Goal: Navigation & Orientation: Find specific page/section

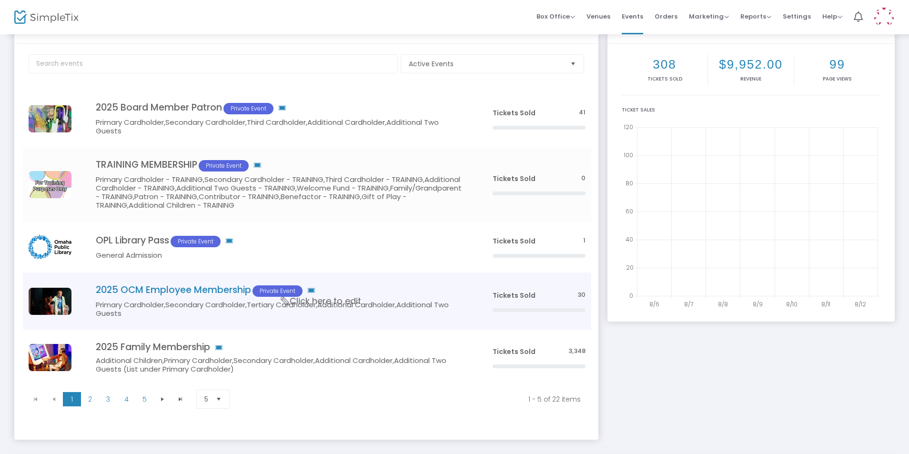
scroll to position [81, 0]
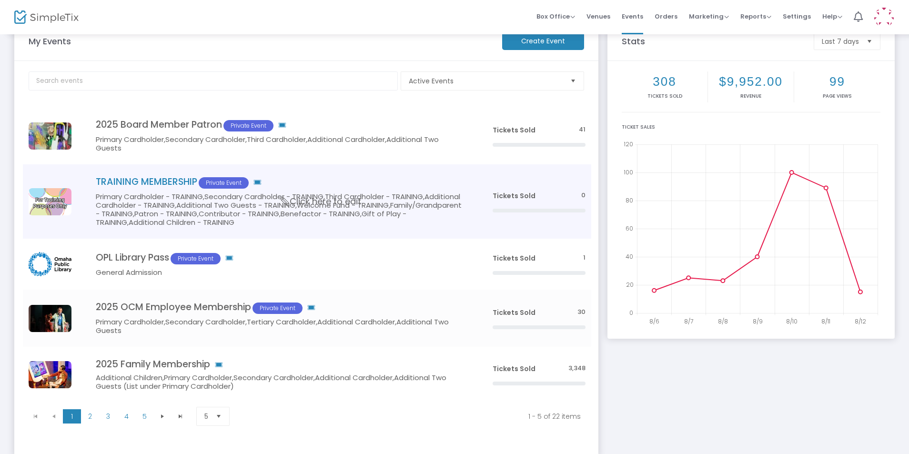
scroll to position [48, 0]
